Goal: Navigation & Orientation: Find specific page/section

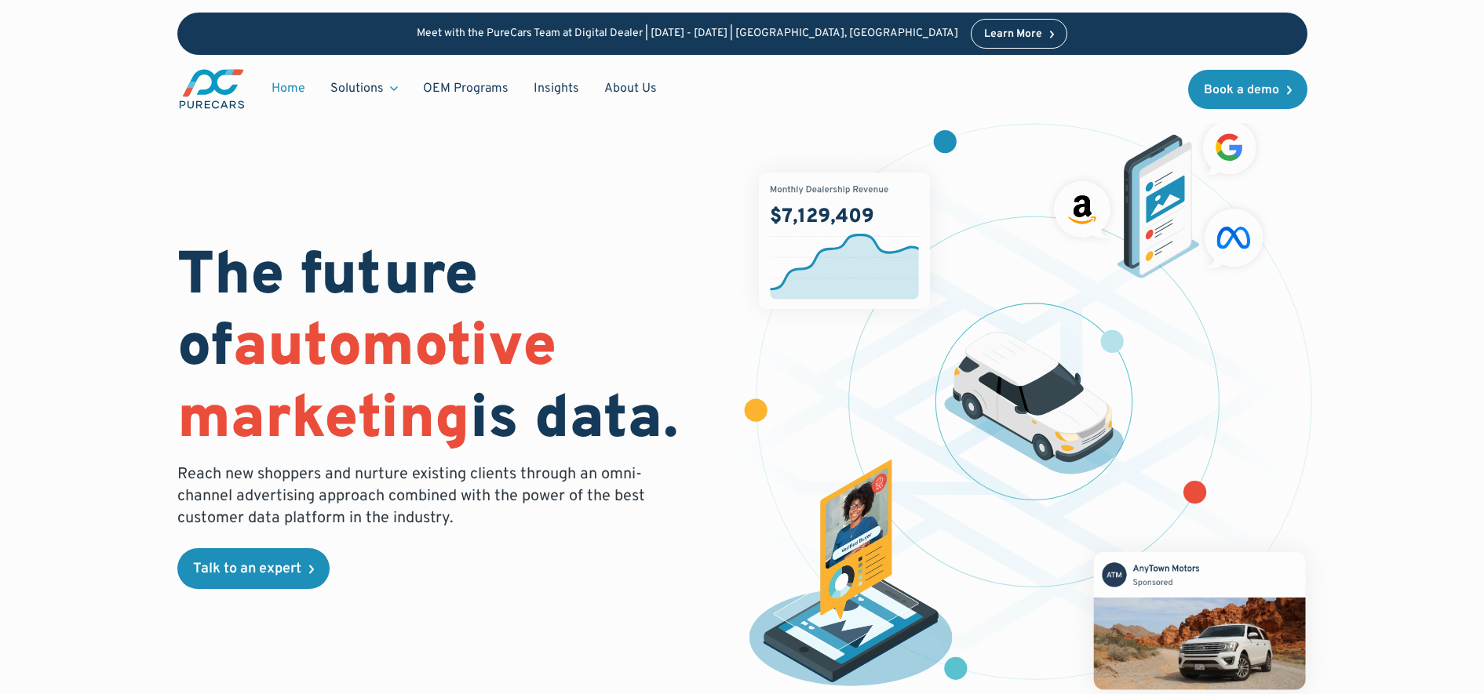
click at [1408, 153] on div "The future of automotive marketing is data. Reach new shoppers and nurture exis…" at bounding box center [742, 391] width 1335 height 782
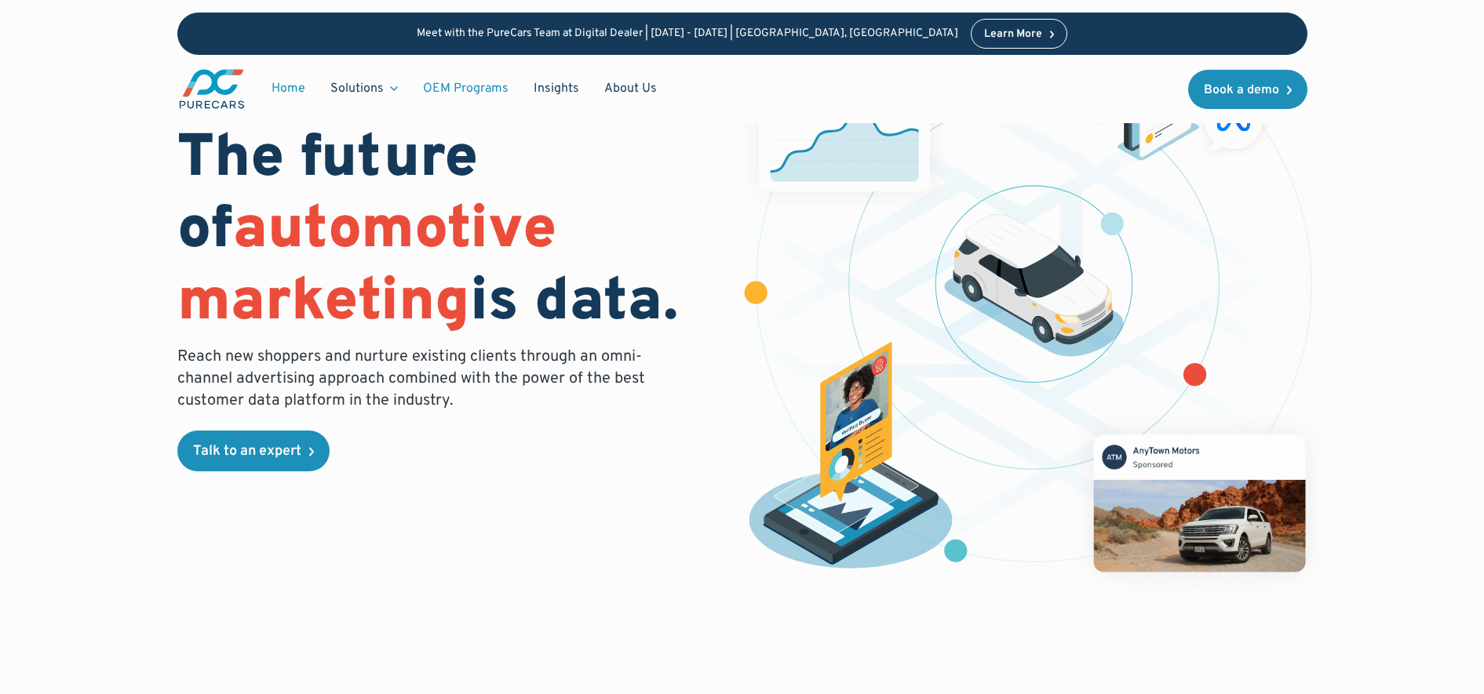
scroll to position [83, 0]
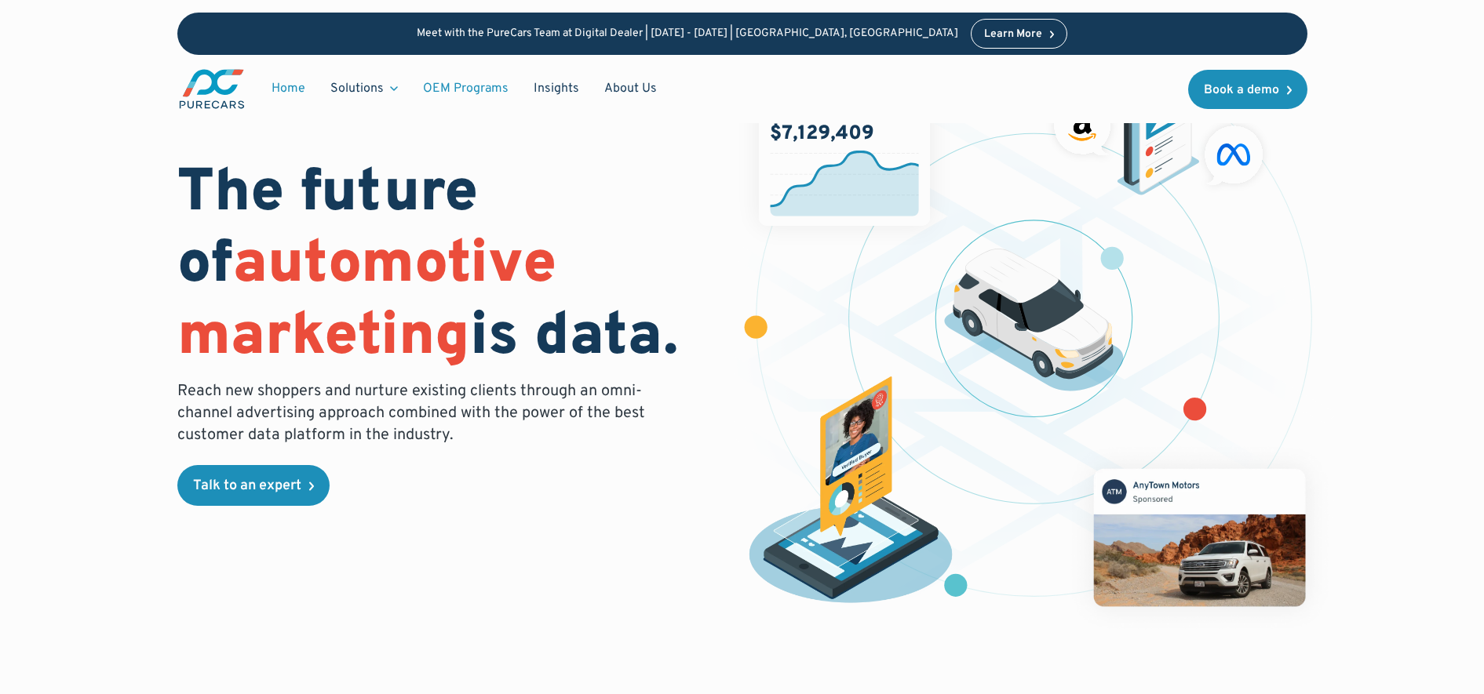
click at [480, 86] on link "OEM Programs" at bounding box center [465, 89] width 111 height 30
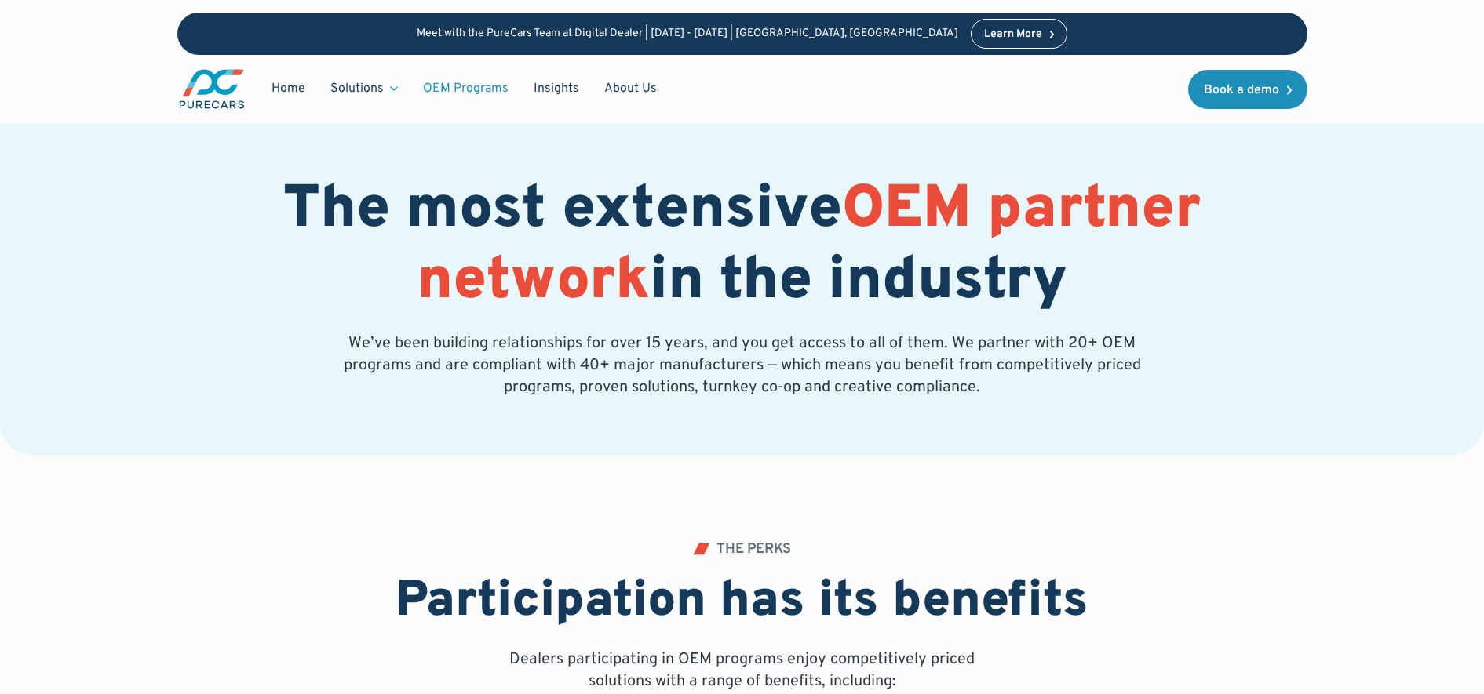
click at [213, 80] on img "main" at bounding box center [211, 88] width 69 height 43
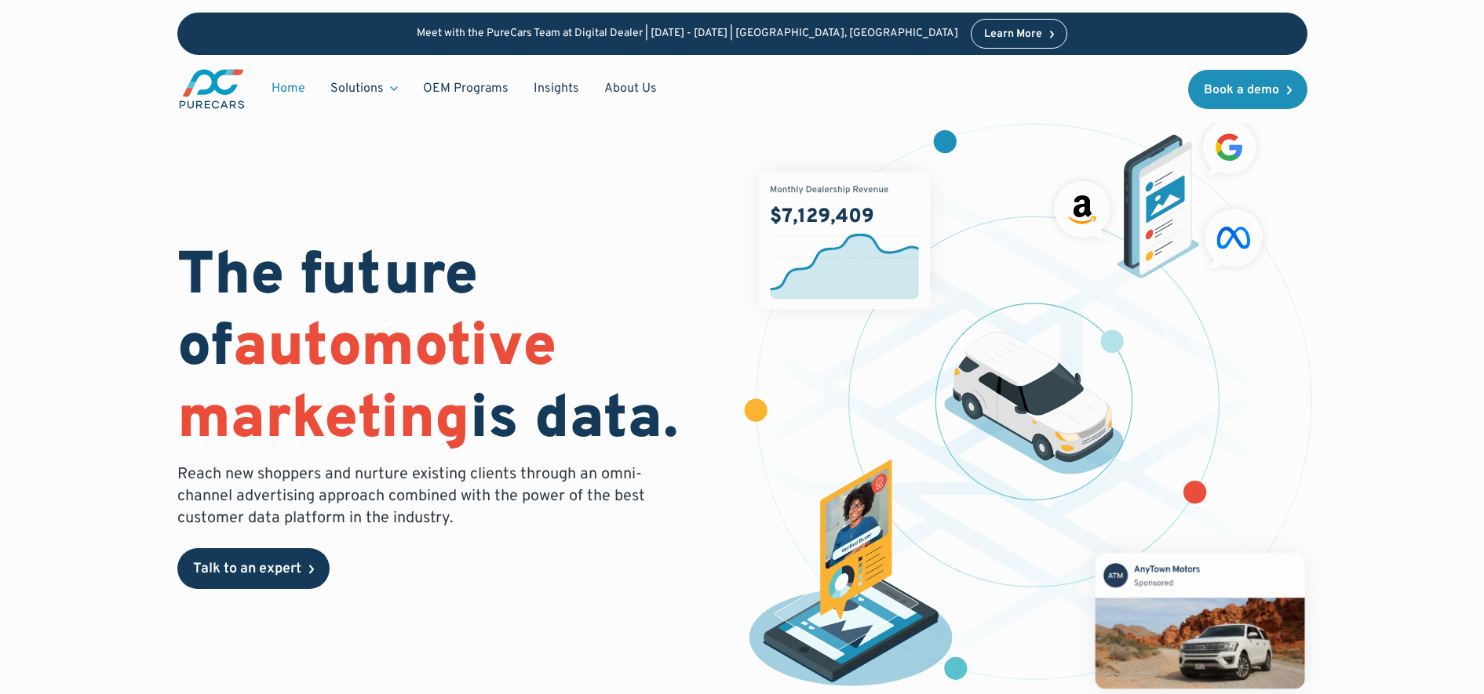
click at [258, 573] on div "Talk to an expert" at bounding box center [247, 570] width 108 height 14
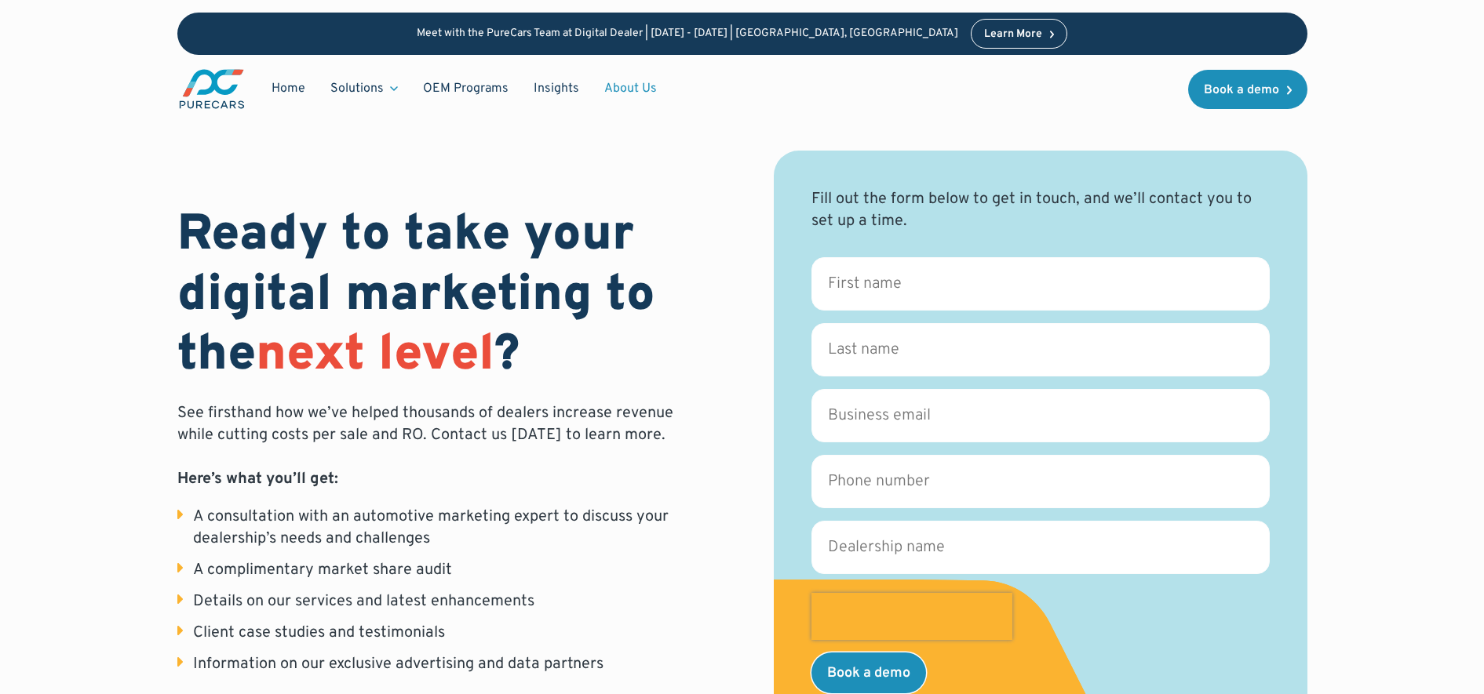
click at [618, 93] on link "About Us" at bounding box center [631, 89] width 78 height 30
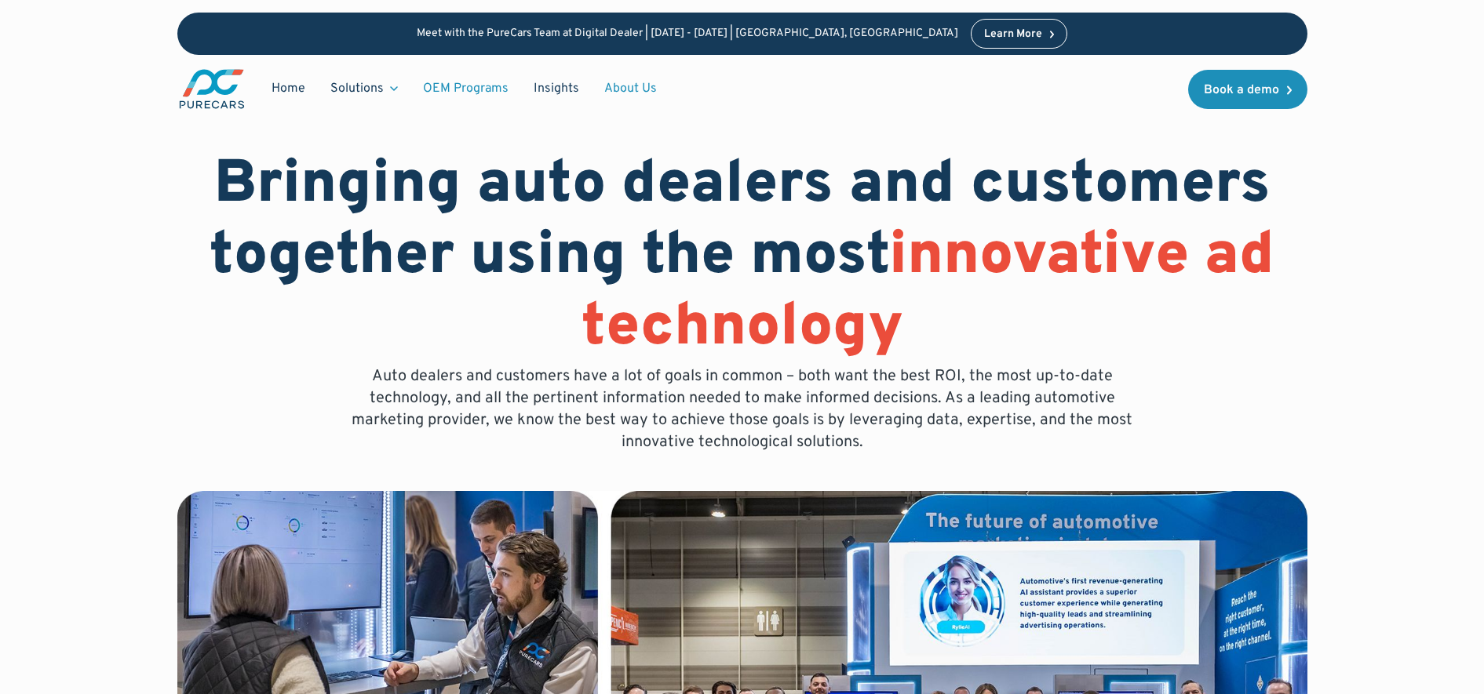
click at [472, 87] on link "OEM Programs" at bounding box center [465, 89] width 111 height 30
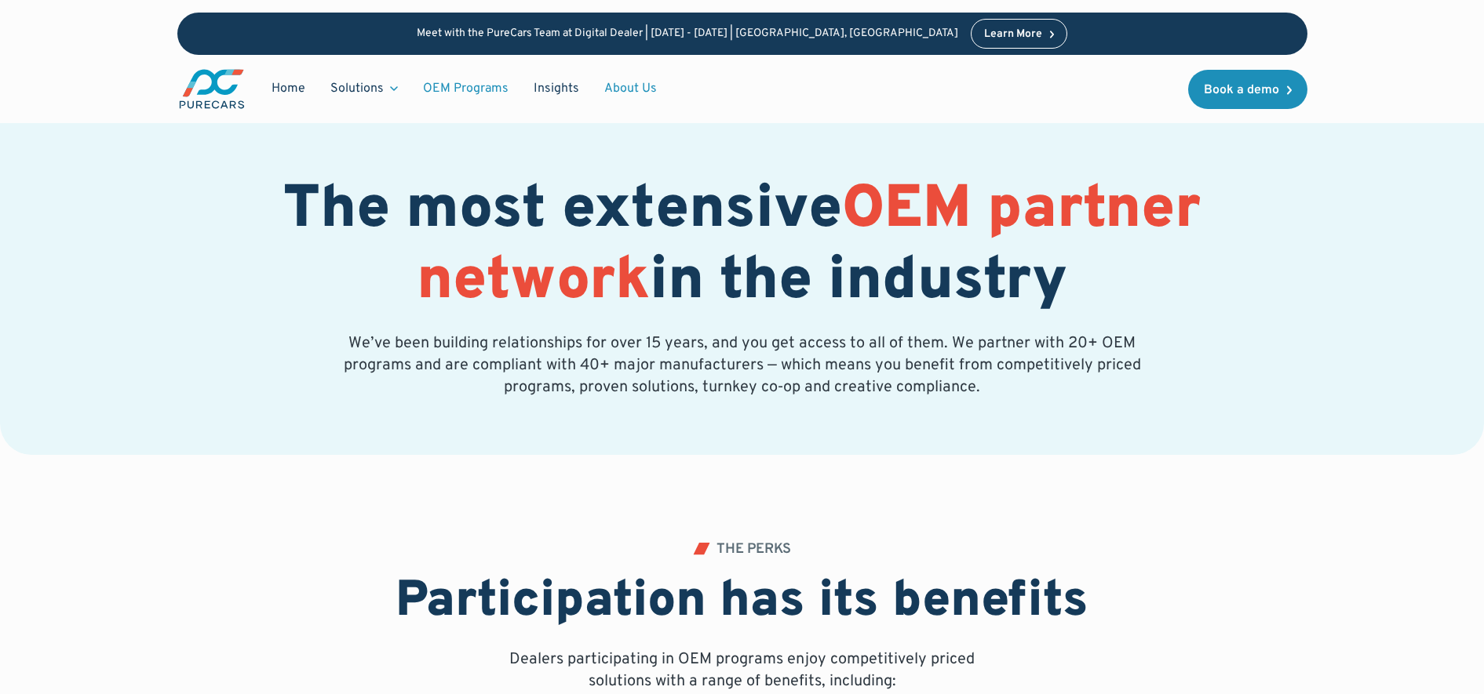
click at [592, 86] on link "About Us" at bounding box center [631, 89] width 78 height 30
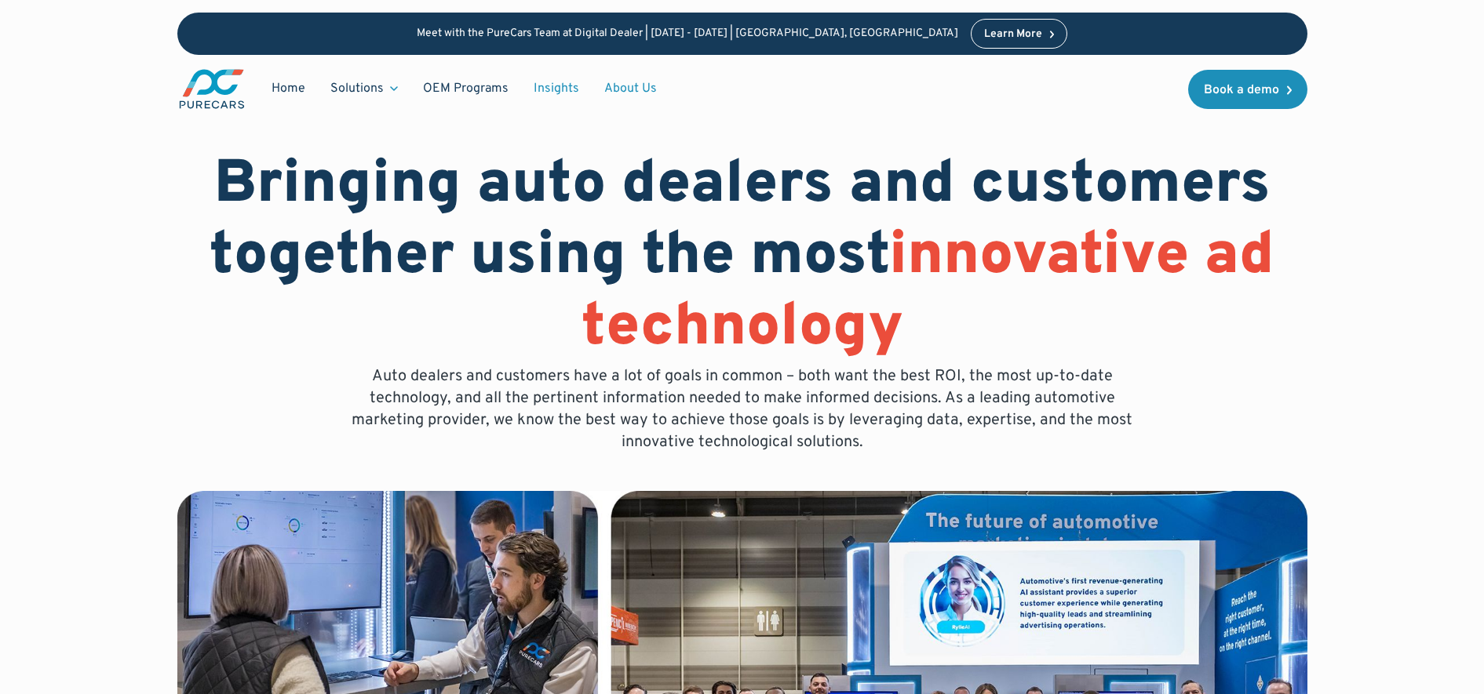
click at [556, 88] on link "Insights" at bounding box center [556, 89] width 71 height 30
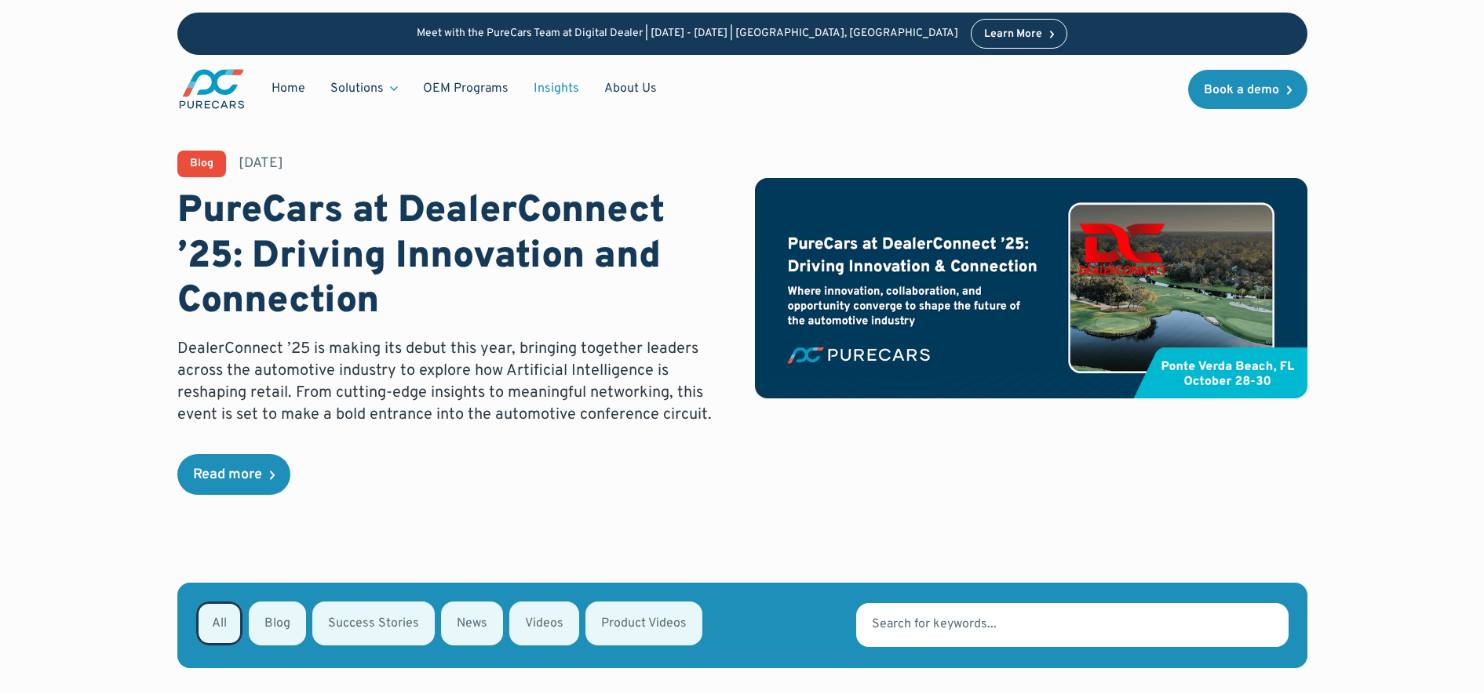
click at [677, 86] on div "Home Solutions Solutions for Dealers Overview PureCars offers everything dealer…" at bounding box center [742, 89] width 1130 height 68
click at [630, 86] on link "About Us" at bounding box center [631, 89] width 78 height 30
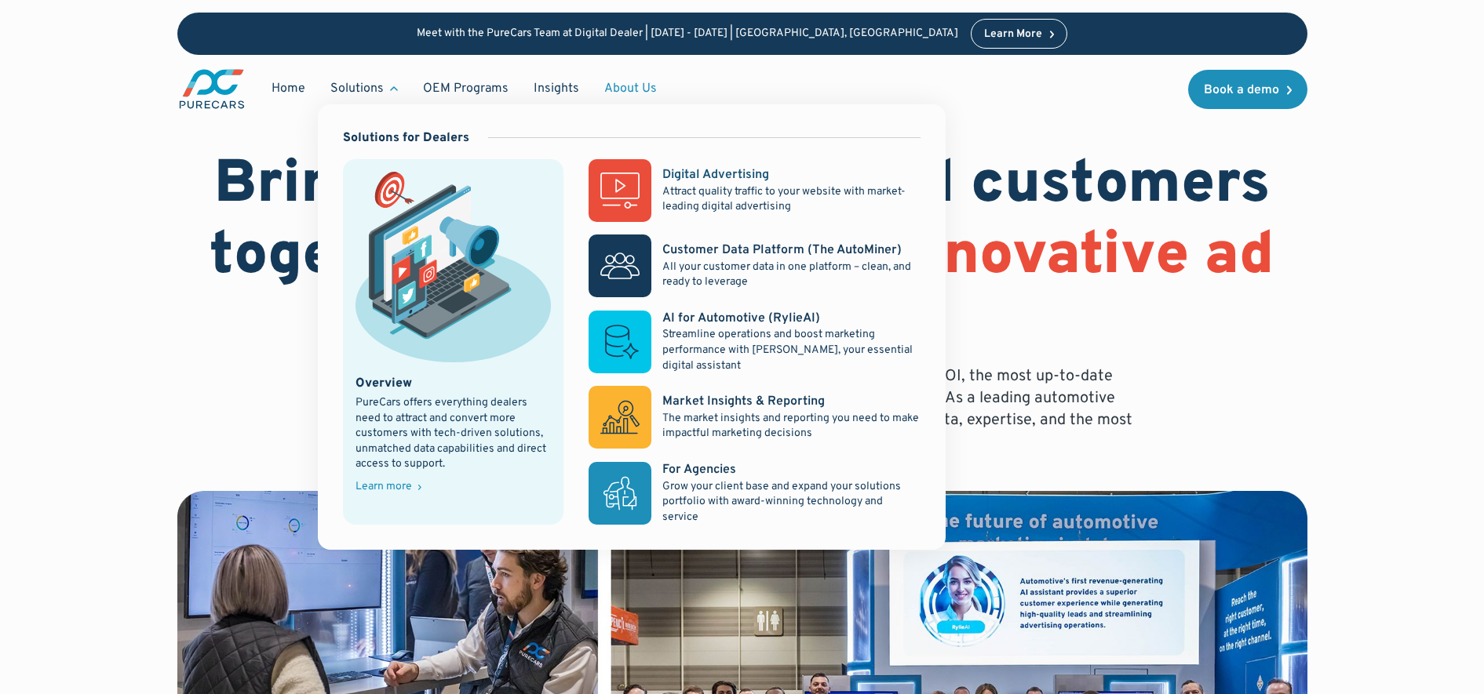
click at [570, 184] on div "Overview PureCars offers everything dealers need to attract and convert more cu…" at bounding box center [631, 342] width 577 height 366
click at [617, 190] on rect at bounding box center [619, 190] width 63 height 63
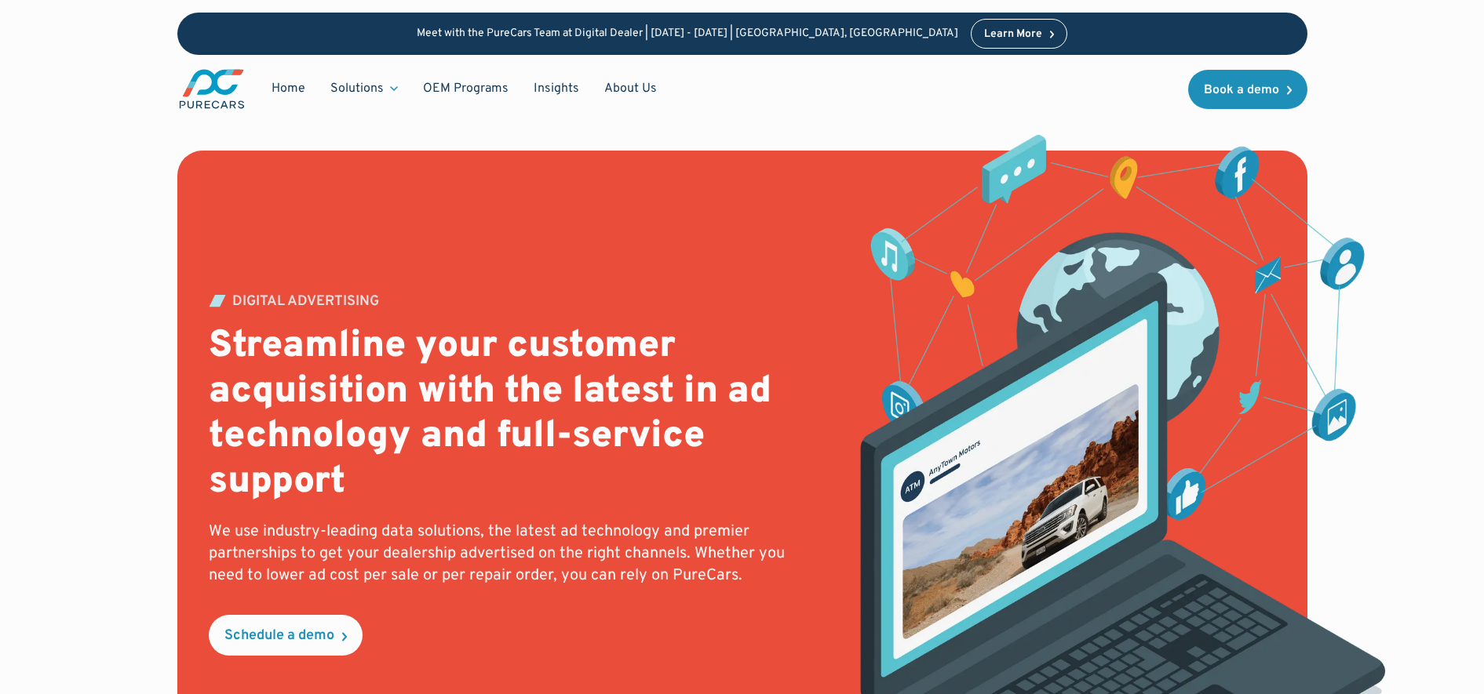
click at [201, 89] on img "main" at bounding box center [211, 88] width 69 height 43
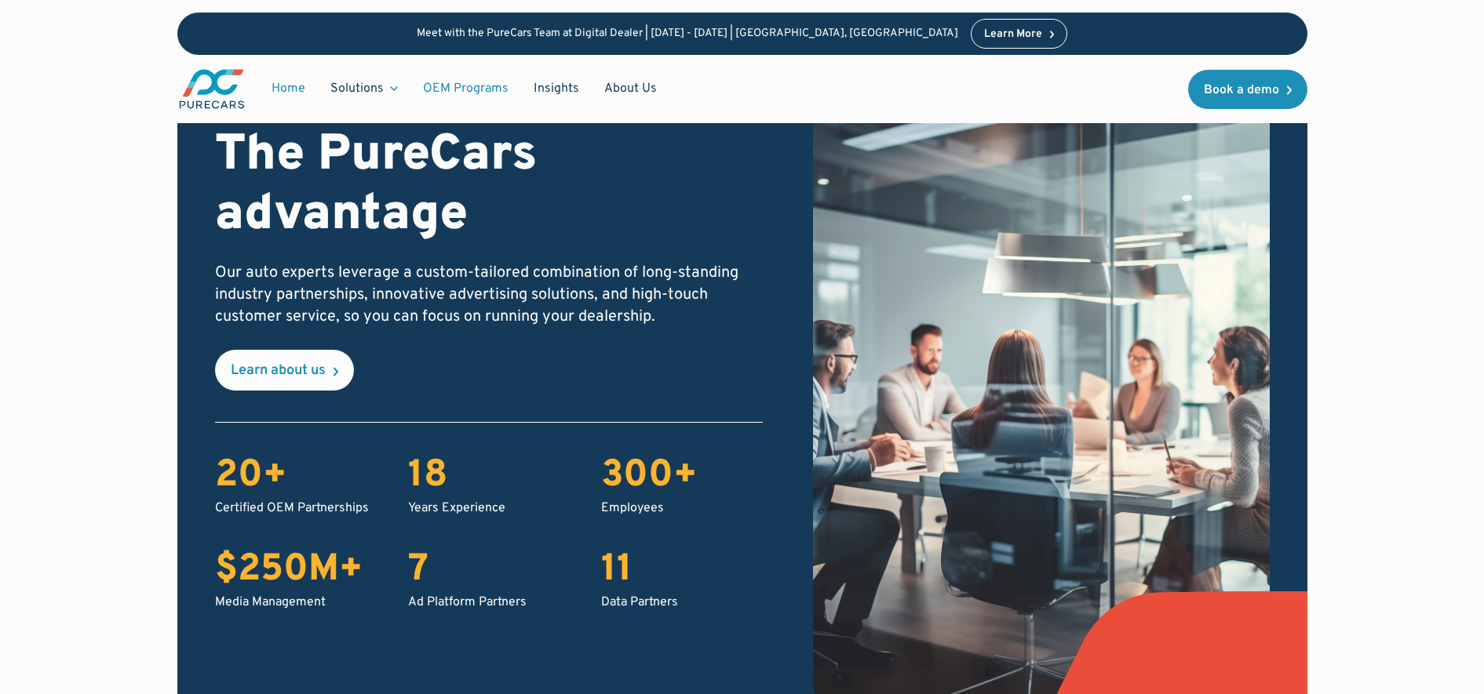
scroll to position [2437, 0]
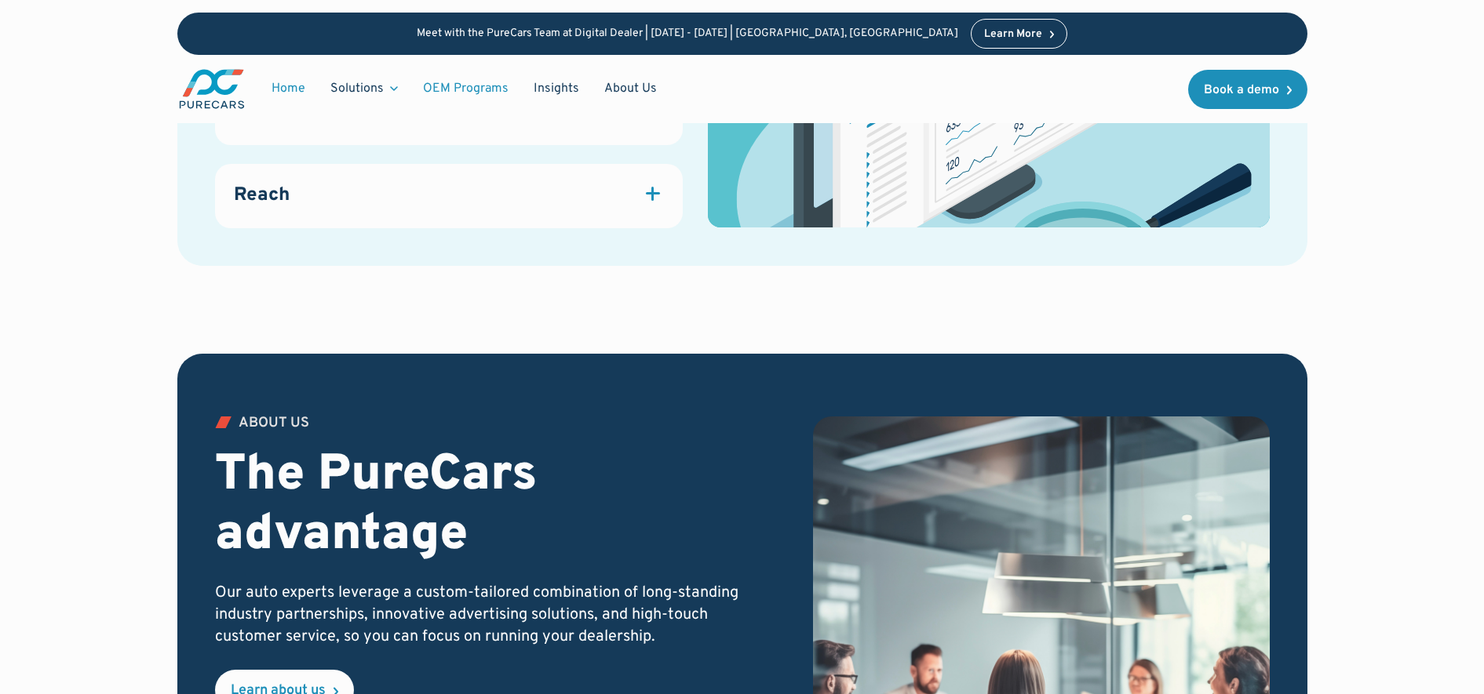
click at [465, 82] on link "OEM Programs" at bounding box center [465, 89] width 111 height 30
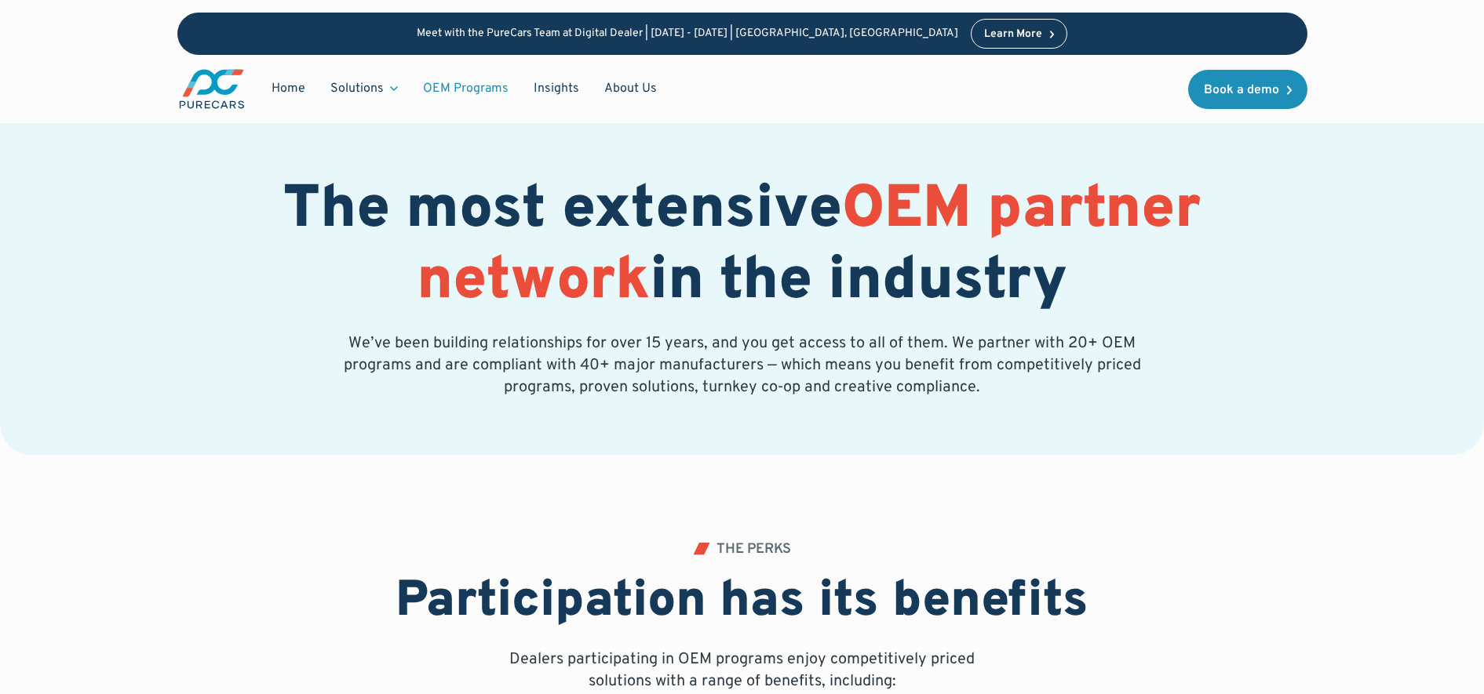
click at [475, 83] on link "OEM Programs" at bounding box center [465, 89] width 111 height 30
click at [467, 87] on link "OEM Programs" at bounding box center [465, 89] width 111 height 30
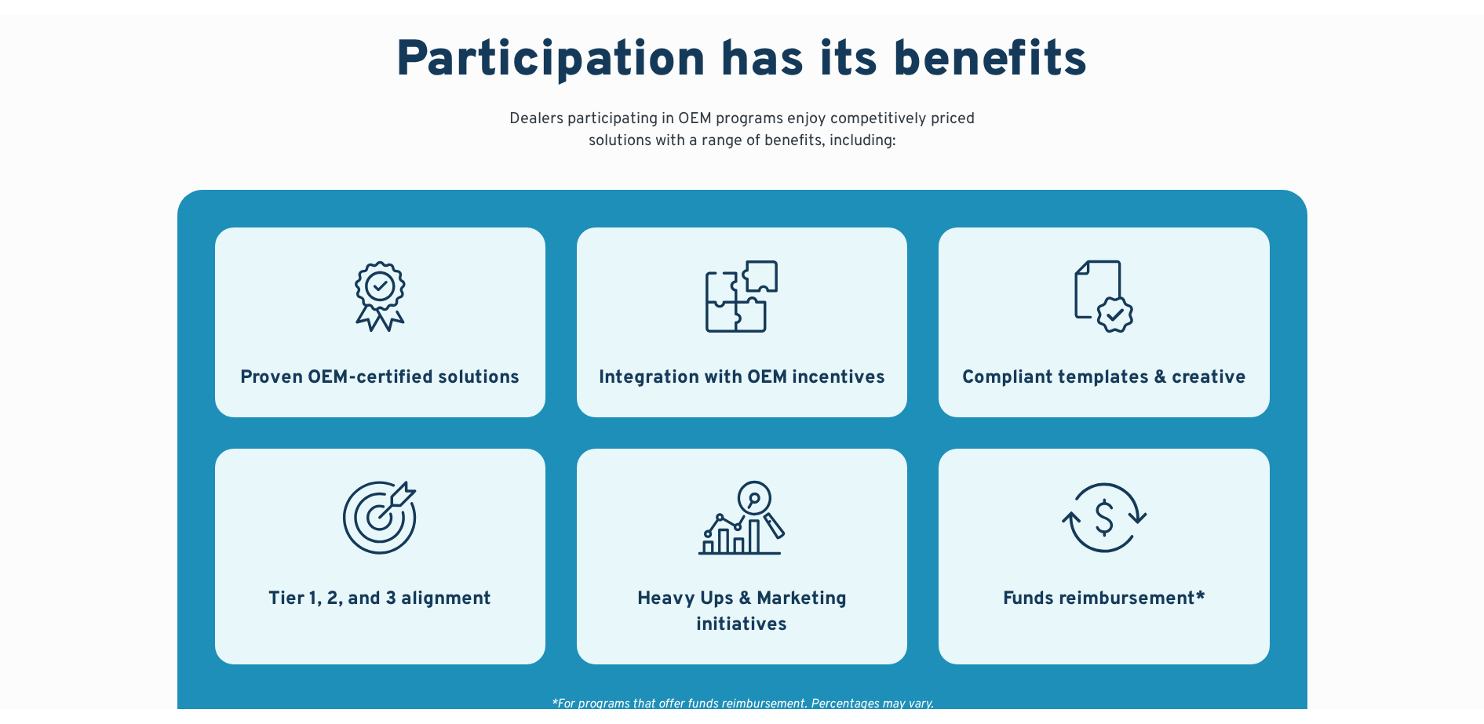
scroll to position [687, 0]
